Goal: Task Accomplishment & Management: Use online tool/utility

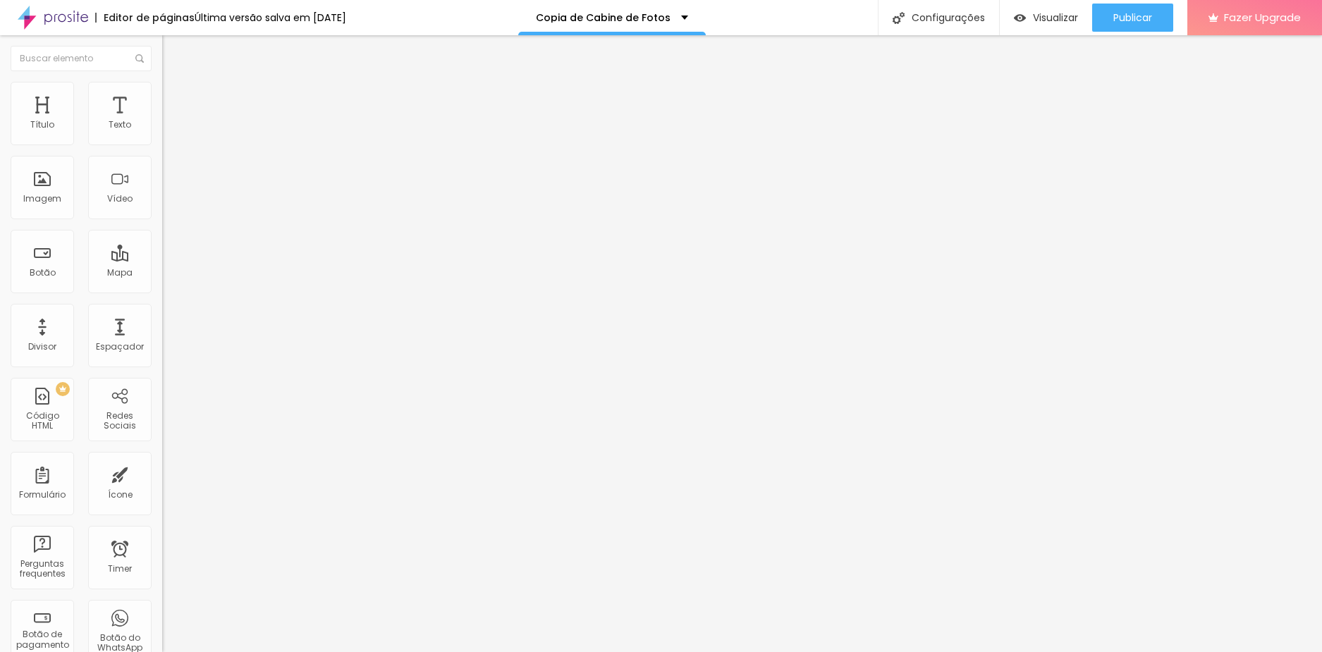
click at [175, 102] on span "Avançado" at bounding box center [198, 105] width 47 height 12
click at [175, 99] on span "Avançado" at bounding box center [198, 105] width 47 height 12
drag, startPoint x: 147, startPoint y: 313, endPoint x: 149, endPoint y: 335, distance: 22.0
click at [162, 606] on div at bounding box center [243, 606] width 162 height 0
click at [162, 615] on div at bounding box center [243, 615] width 162 height 0
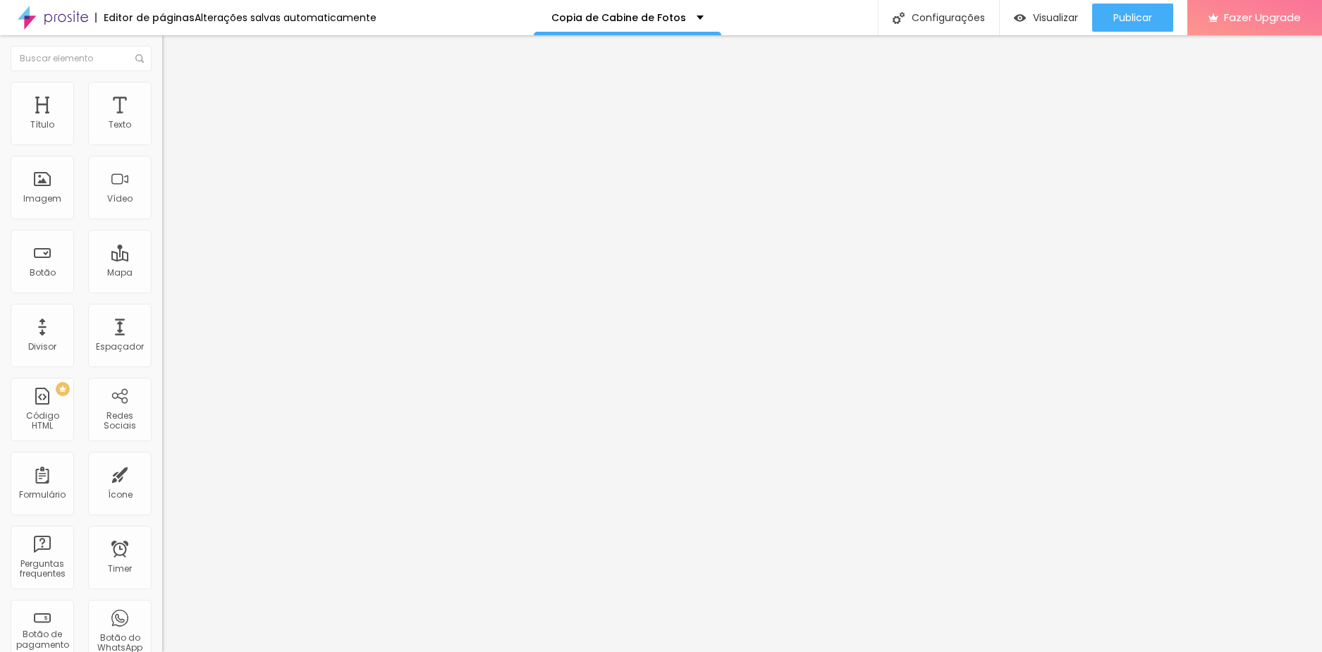
click at [175, 99] on span "Avançado" at bounding box center [198, 105] width 47 height 12
click at [162, 97] on ul "Conteúdo Estilo Avançado" at bounding box center [243, 89] width 162 height 42
click at [175, 99] on span "Avançado" at bounding box center [198, 105] width 47 height 12
click at [162, 96] on li "Avançado" at bounding box center [243, 103] width 162 height 14
click at [162, 606] on div at bounding box center [243, 606] width 162 height 0
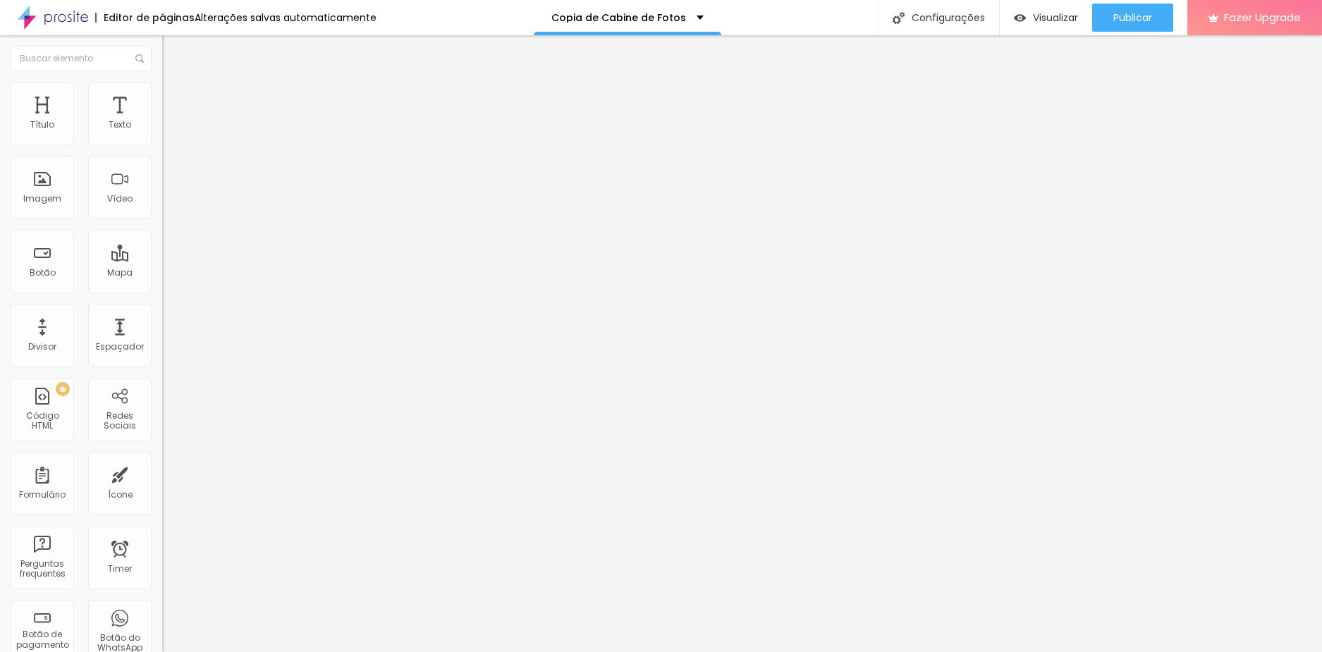
click at [162, 615] on div at bounding box center [243, 615] width 162 height 0
click at [175, 101] on span "Avançado" at bounding box center [198, 105] width 47 height 12
click at [162, 105] on li "Avançado" at bounding box center [243, 103] width 162 height 14
click at [162, 96] on img at bounding box center [168, 102] width 13 height 13
click at [175, 101] on span "Avançado" at bounding box center [198, 105] width 47 height 12
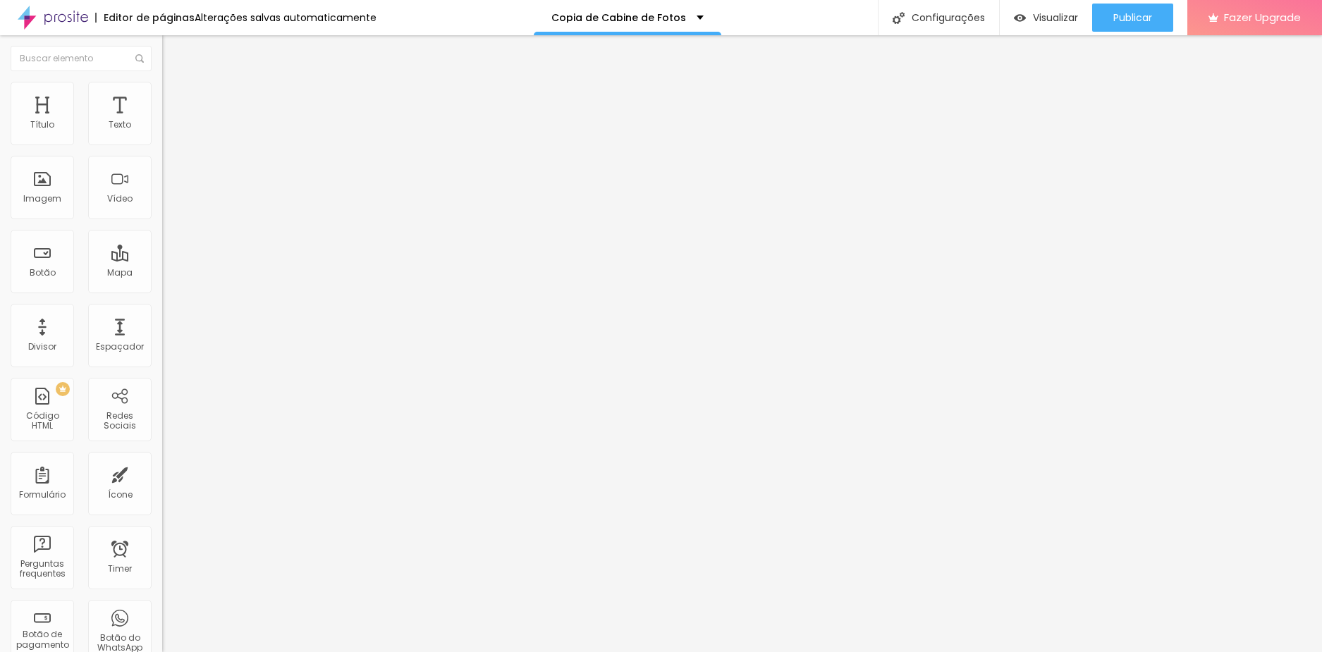
click at [175, 99] on span "Avançado" at bounding box center [198, 105] width 47 height 12
click at [1134, 17] on span "Publicar" at bounding box center [1132, 17] width 39 height 11
click at [162, 96] on li "Avançado" at bounding box center [243, 103] width 162 height 14
click at [1152, 14] on button "Publicar" at bounding box center [1132, 18] width 81 height 28
click at [162, 96] on li "Avançado" at bounding box center [243, 103] width 162 height 14
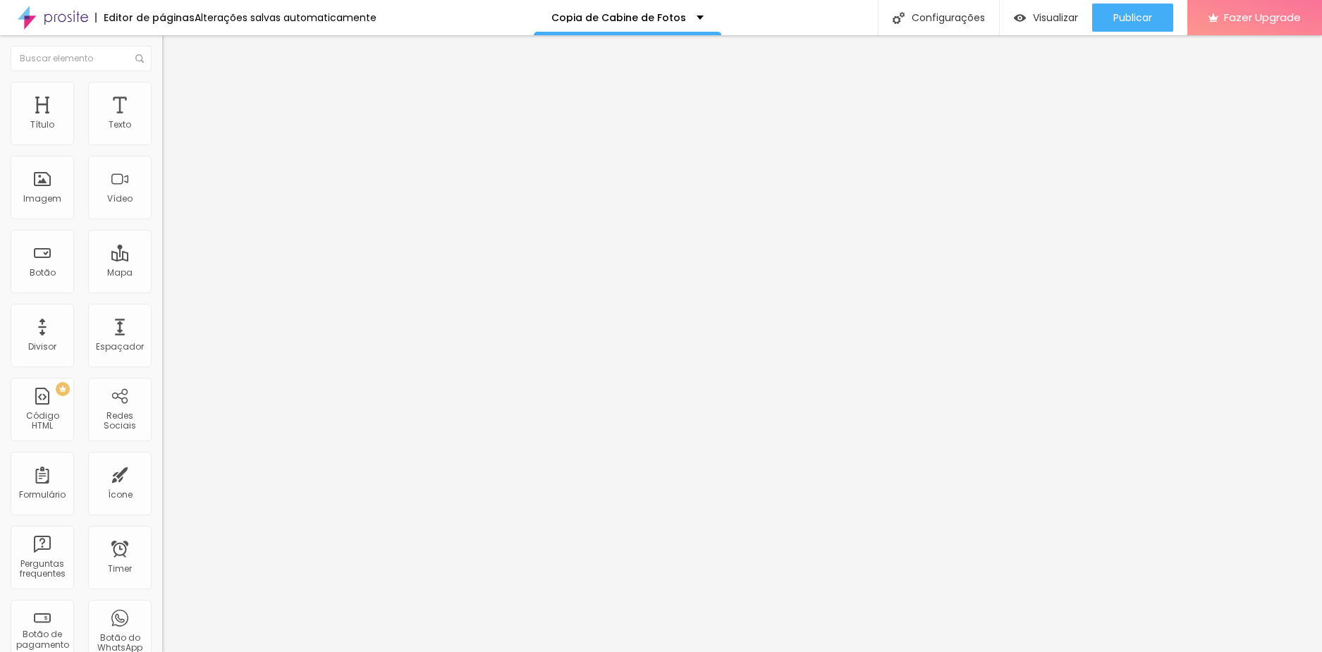
click at [162, 96] on img at bounding box center [168, 102] width 13 height 13
click at [175, 100] on span "Avançado" at bounding box center [198, 105] width 47 height 12
click at [1135, 20] on span "Publicar" at bounding box center [1132, 17] width 39 height 11
drag, startPoint x: 130, startPoint y: 94, endPoint x: 135, endPoint y: 104, distance: 11.4
click at [162, 96] on li "Avançado" at bounding box center [243, 103] width 162 height 14
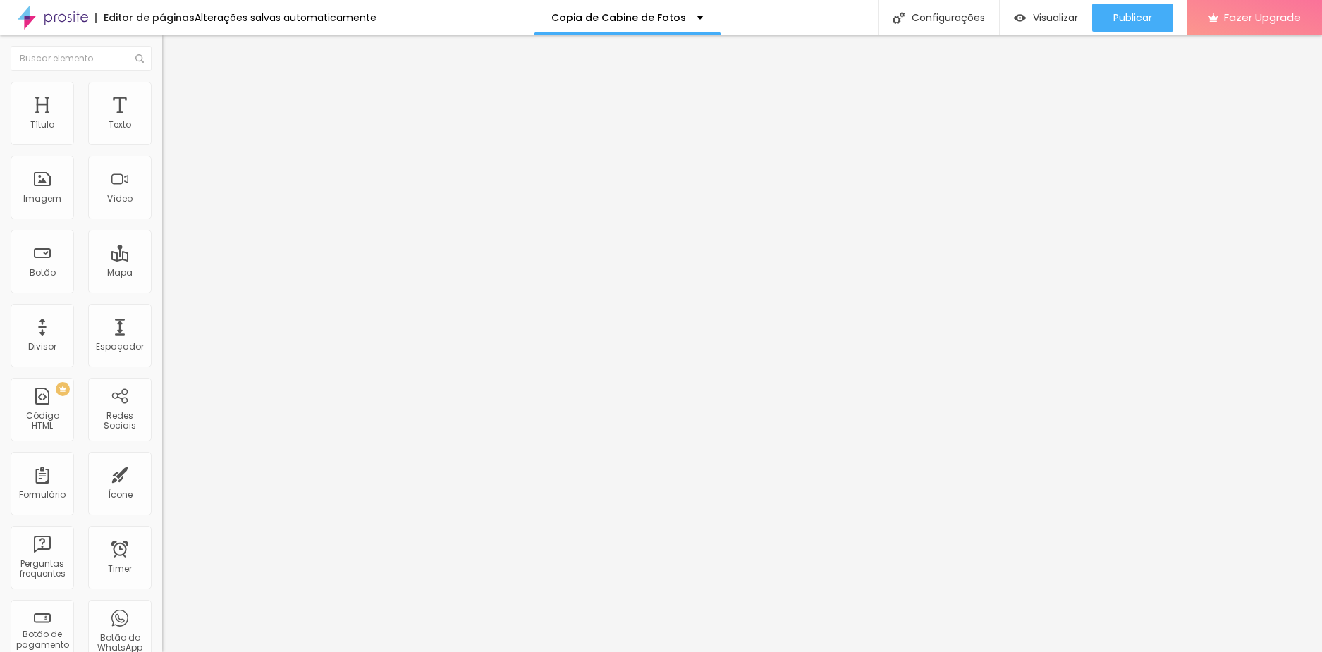
click at [162, 606] on div at bounding box center [243, 606] width 162 height 0
click at [162, 615] on div at bounding box center [243, 615] width 162 height 0
click at [162, 623] on div at bounding box center [243, 623] width 162 height 0
drag, startPoint x: 1137, startPoint y: 13, endPoint x: 1124, endPoint y: 23, distance: 16.1
click at [1137, 13] on span "Publicar" at bounding box center [1132, 17] width 39 height 11
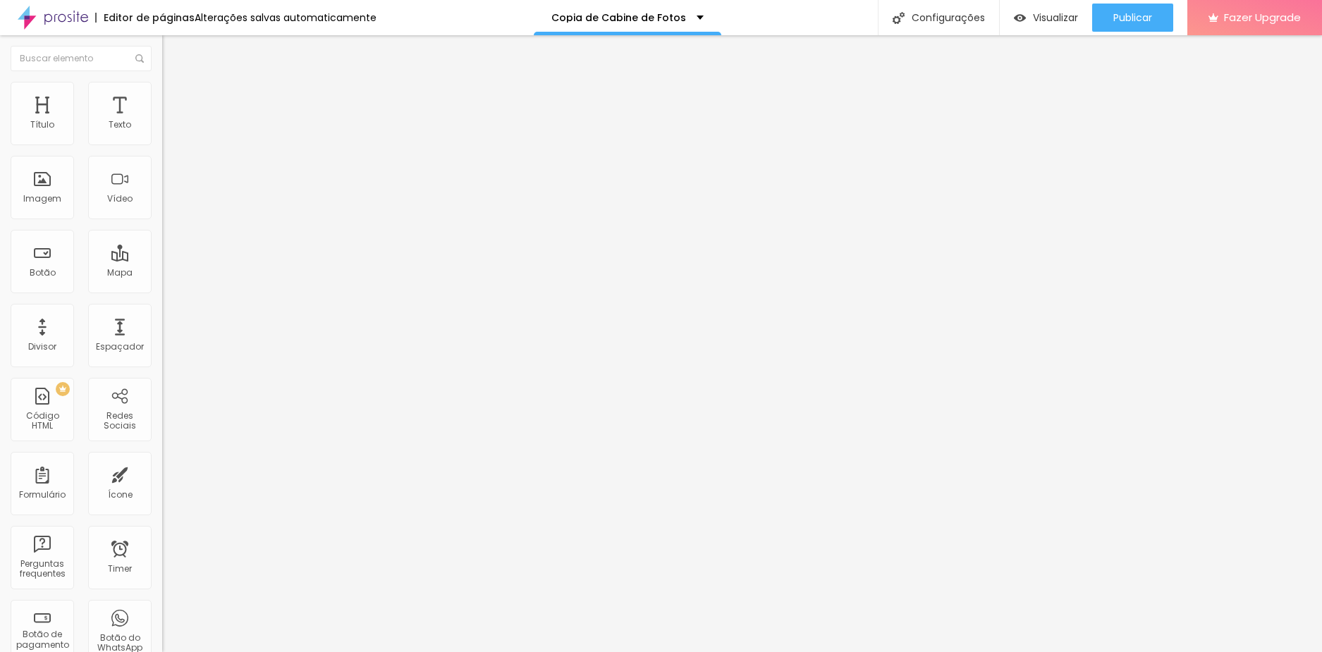
click at [162, 101] on ul "Conteúdo Estilo Avançado" at bounding box center [243, 89] width 162 height 42
click at [175, 99] on span "Avançado" at bounding box center [198, 105] width 47 height 12
click at [162, 96] on img at bounding box center [168, 102] width 13 height 13
click at [175, 99] on span "Avançado" at bounding box center [198, 105] width 47 height 12
click at [1135, 15] on span "Publicar" at bounding box center [1132, 17] width 39 height 11
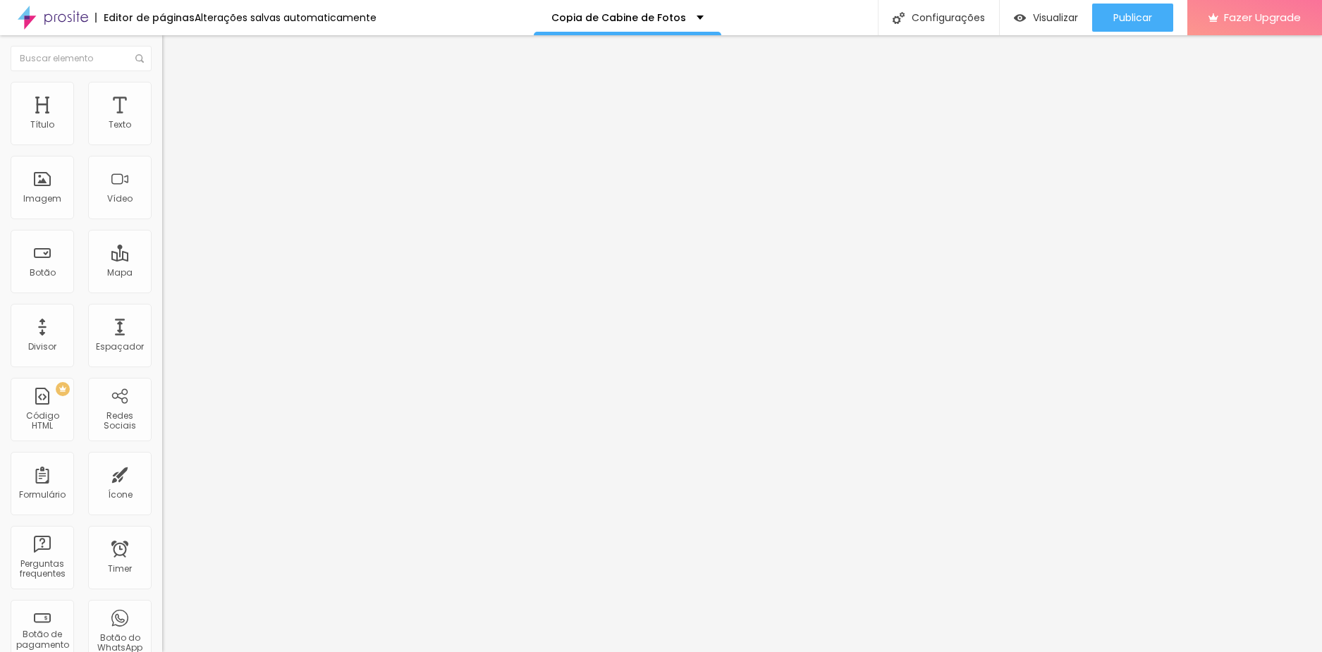
click at [175, 100] on span "Avançado" at bounding box center [198, 105] width 47 height 12
click at [162, 623] on div at bounding box center [243, 623] width 162 height 0
click at [162, 615] on div at bounding box center [243, 615] width 162 height 0
click at [162, 606] on div at bounding box center [243, 606] width 162 height 0
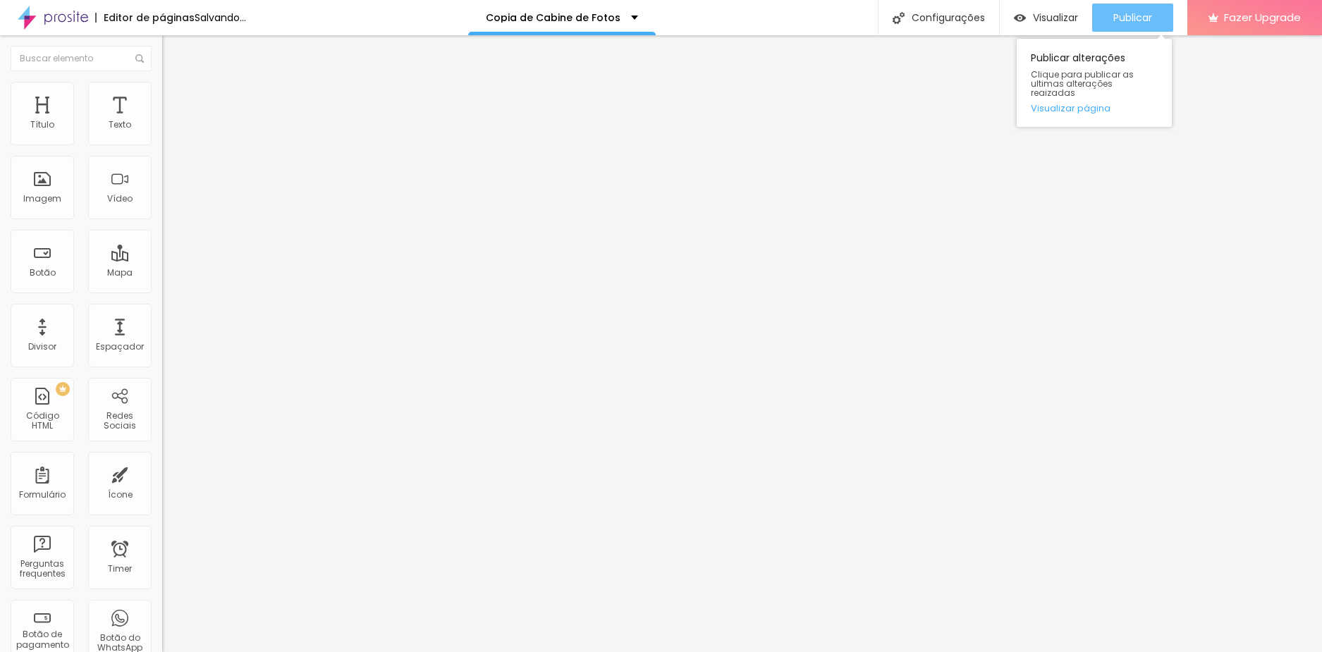
click at [1125, 13] on span "Publicar" at bounding box center [1132, 17] width 39 height 11
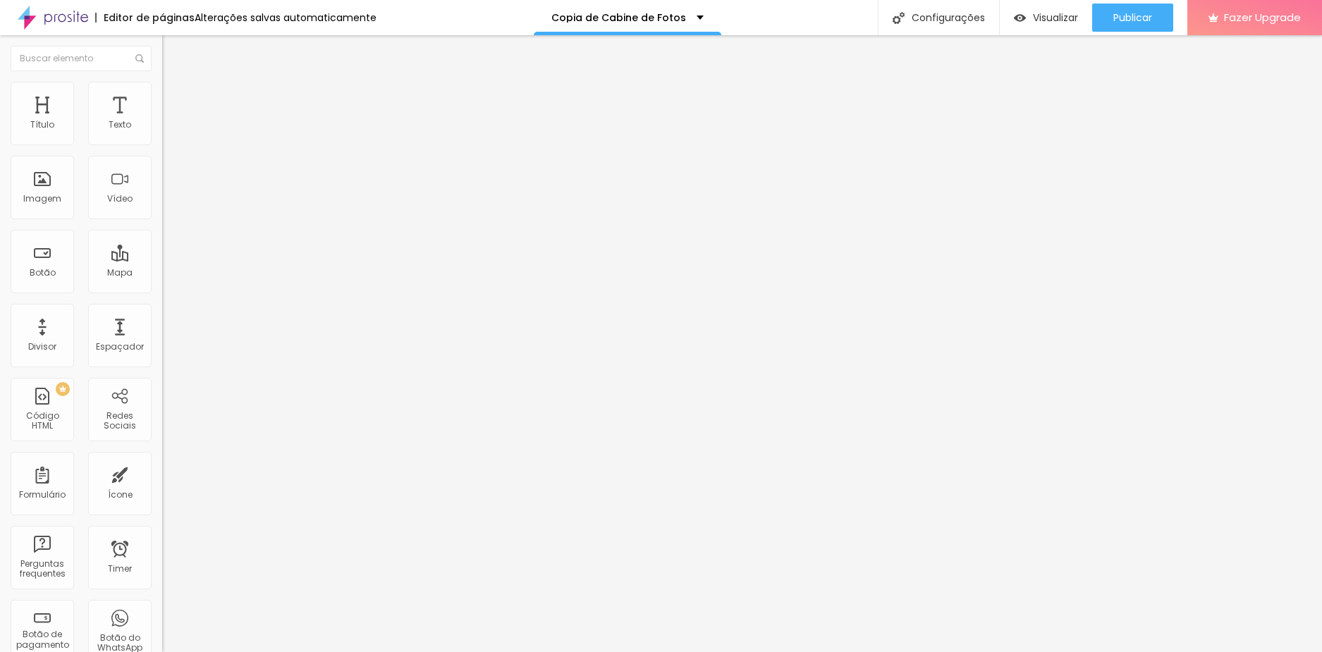
click at [175, 99] on span "Avançado" at bounding box center [198, 105] width 47 height 12
